Goal: Task Accomplishment & Management: Use online tool/utility

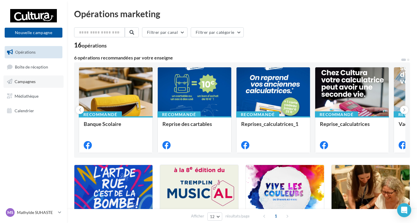
click at [47, 86] on link "Campagnes" at bounding box center [34, 82] width 60 height 12
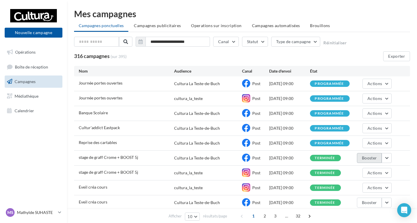
click at [376, 162] on button "Booster" at bounding box center [369, 158] width 25 height 10
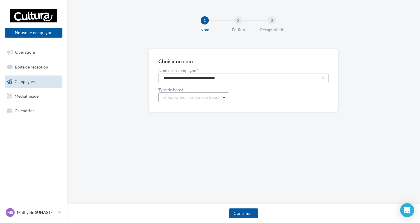
click at [210, 99] on span "Sélectionner un type de boost" at bounding box center [191, 97] width 56 height 5
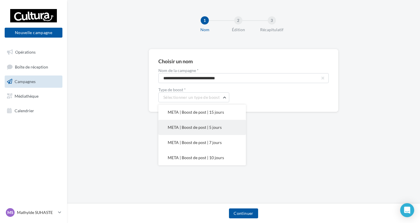
click at [201, 135] on button "META | Boost de post | 5 jours" at bounding box center [202, 127] width 88 height 15
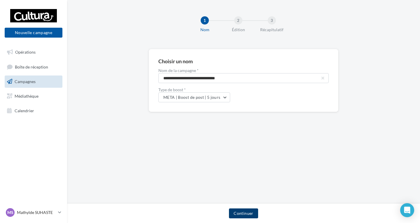
click at [242, 213] on button "Continuer" at bounding box center [243, 214] width 29 height 10
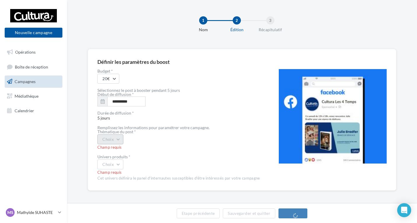
click at [114, 140] on button "Choix" at bounding box center [110, 140] width 26 height 10
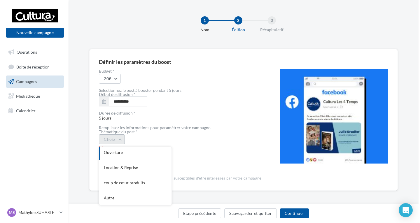
scroll to position [63, 0]
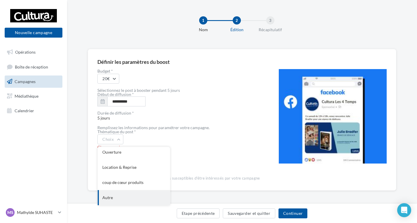
click at [122, 193] on div "Autre" at bounding box center [134, 197] width 72 height 15
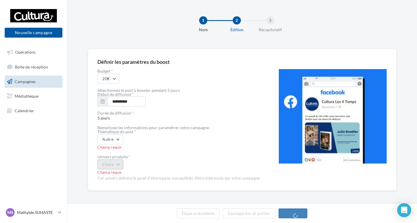
click at [118, 164] on button "Choix" at bounding box center [110, 165] width 26 height 10
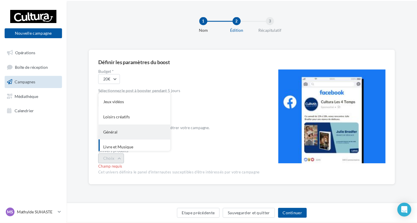
scroll to position [19, 0]
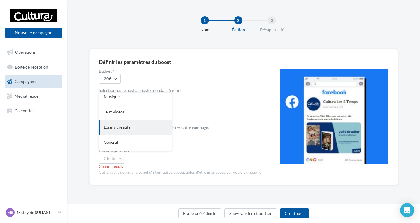
click at [129, 128] on div "Loisirs créatifs" at bounding box center [135, 127] width 72 height 15
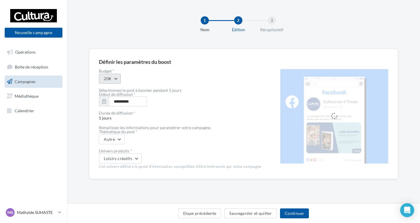
click at [111, 83] on button "20€" at bounding box center [110, 79] width 22 height 10
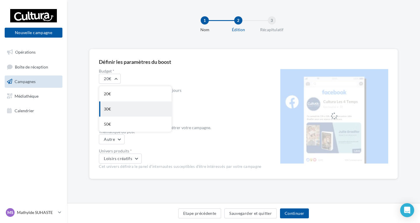
click at [117, 115] on div "30€" at bounding box center [135, 109] width 72 height 15
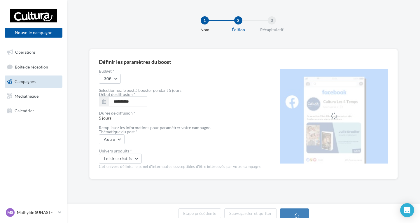
click at [184, 81] on div "30€" at bounding box center [180, 79] width 163 height 10
click at [107, 102] on button "button" at bounding box center [104, 102] width 10 height 10
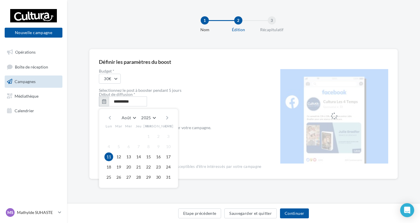
click at [107, 102] on button "button" at bounding box center [104, 102] width 10 height 10
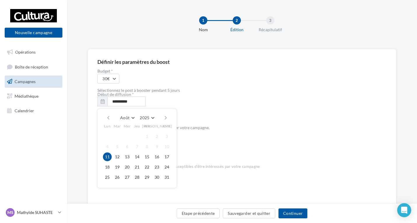
click at [170, 77] on div "30€" at bounding box center [178, 79] width 163 height 10
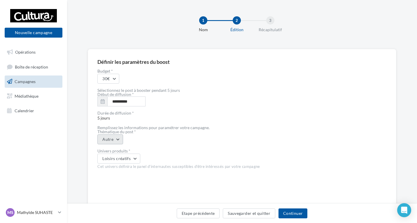
click at [115, 139] on button "Autre" at bounding box center [110, 140] width 26 height 10
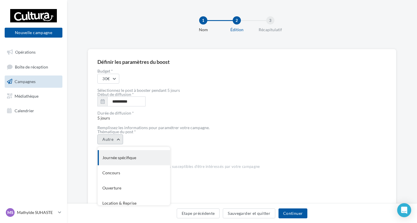
scroll to position [63, 0]
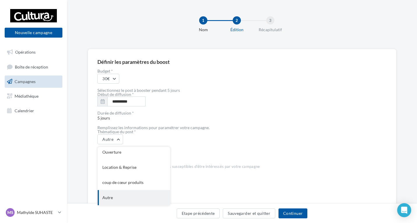
click at [119, 203] on div "Autre" at bounding box center [134, 197] width 72 height 15
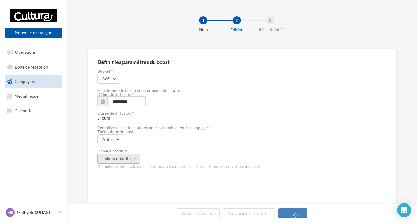
click at [123, 154] on button "Loisirs créatifs" at bounding box center [118, 159] width 43 height 10
click at [196, 134] on span "Thématique du post * Autre" at bounding box center [178, 137] width 163 height 15
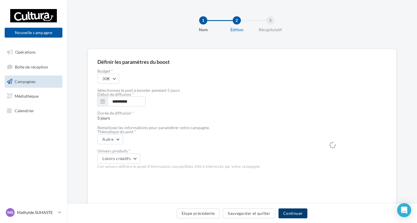
click at [302, 214] on button "Continuer" at bounding box center [293, 214] width 29 height 10
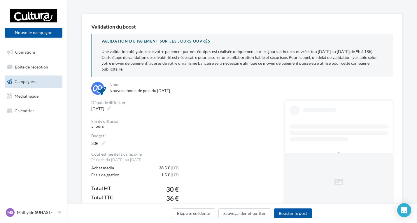
scroll to position [70, 0]
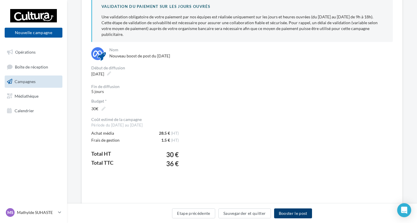
click at [306, 215] on button "Booster le post" at bounding box center [293, 214] width 38 height 10
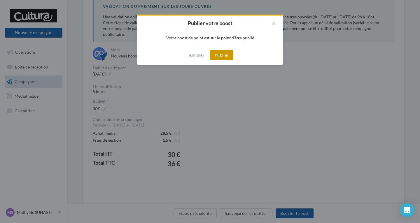
click at [230, 52] on button "Publier" at bounding box center [221, 55] width 23 height 10
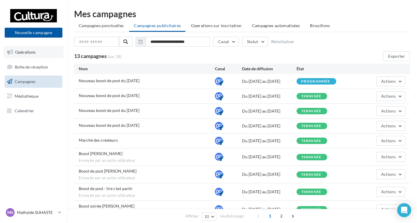
click at [29, 52] on span "Opérations" at bounding box center [25, 52] width 20 height 5
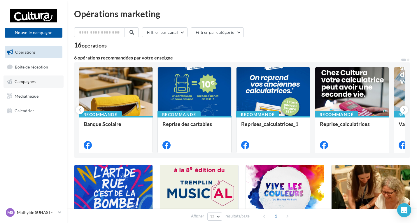
click at [28, 82] on span "Campagnes" at bounding box center [25, 81] width 21 height 5
